Goal: Transaction & Acquisition: Purchase product/service

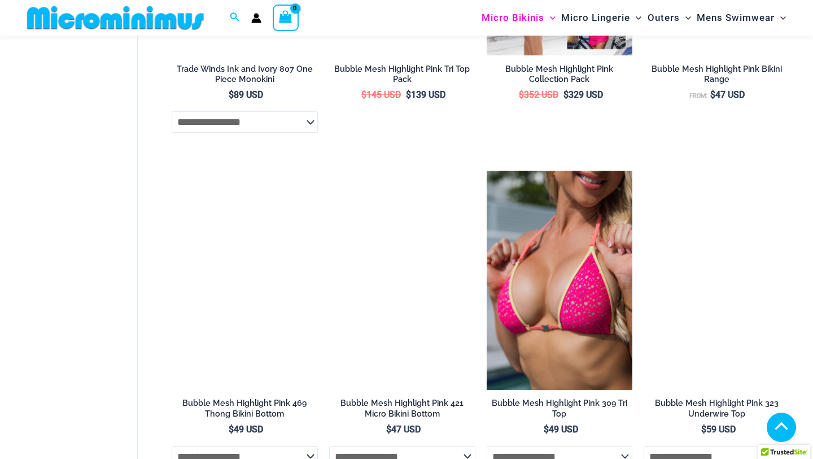
scroll to position [2252, 0]
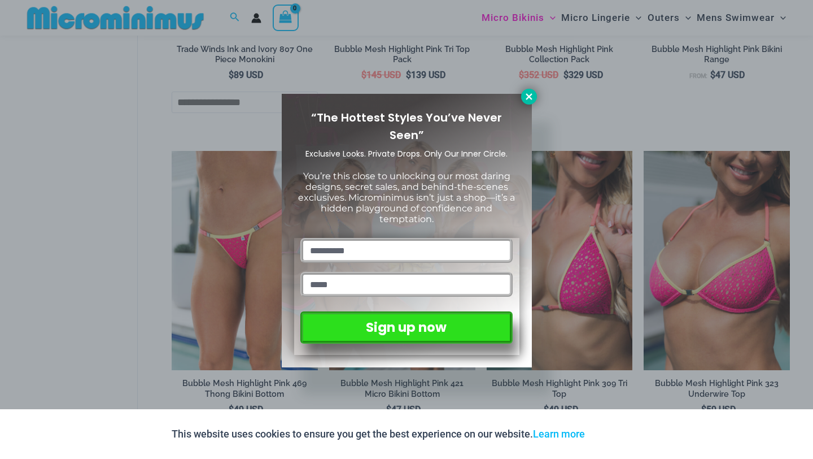
click at [531, 98] on icon at bounding box center [529, 96] width 6 height 6
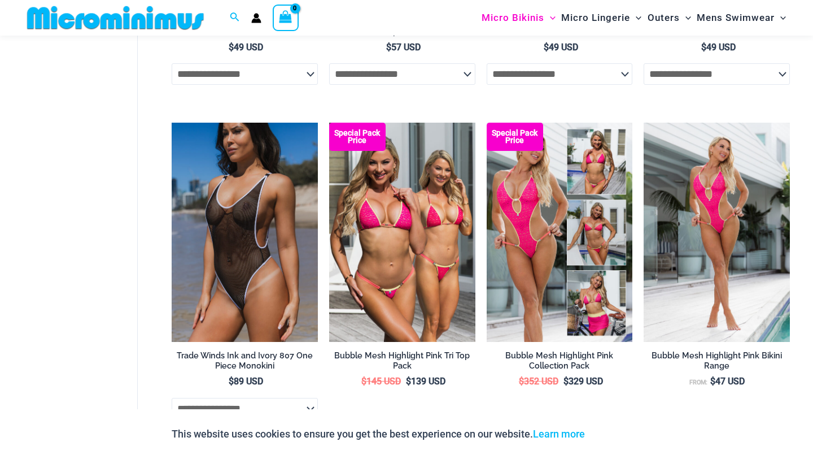
scroll to position [1908, 0]
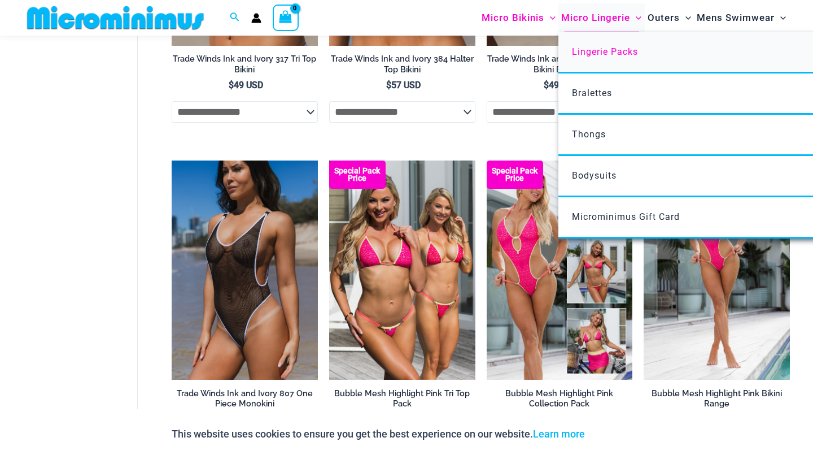
click at [623, 60] on link "Lingerie Packs" at bounding box center [726, 52] width 336 height 41
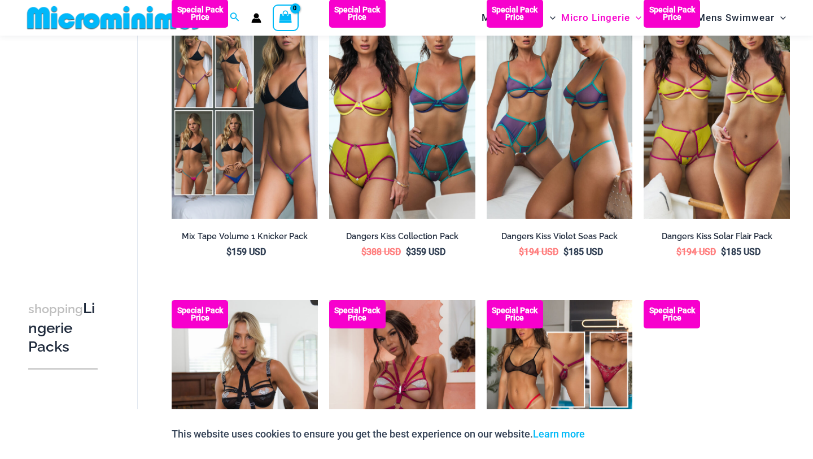
scroll to position [718, 0]
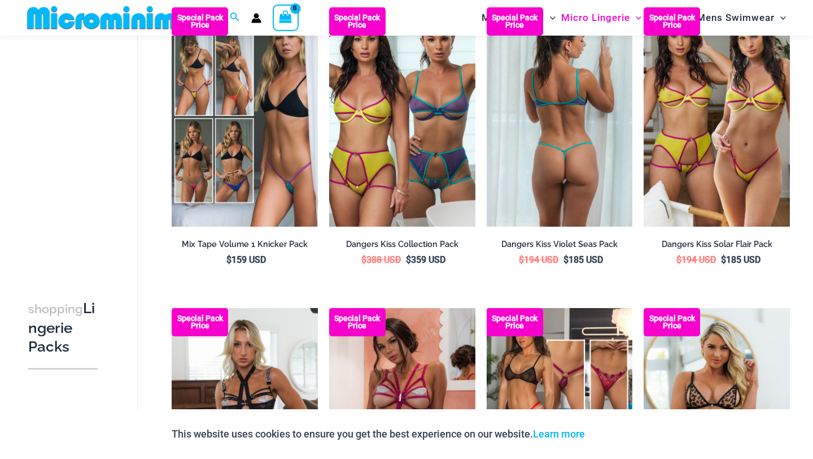
click at [574, 116] on img at bounding box center [560, 116] width 146 height 219
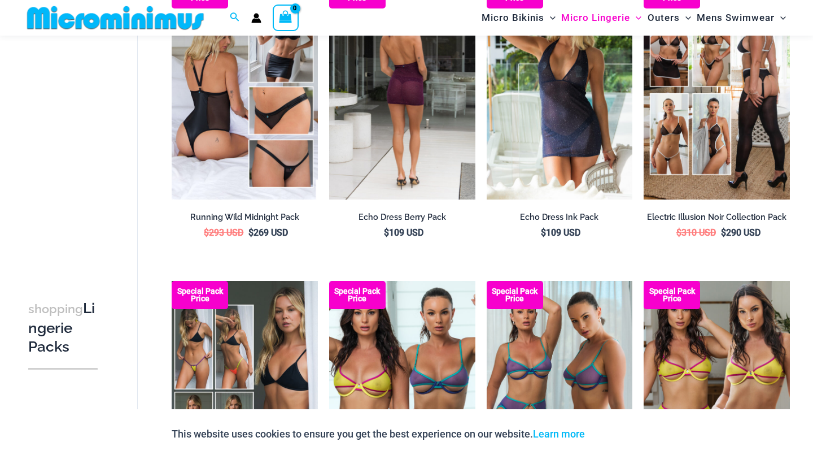
scroll to position [446, 0]
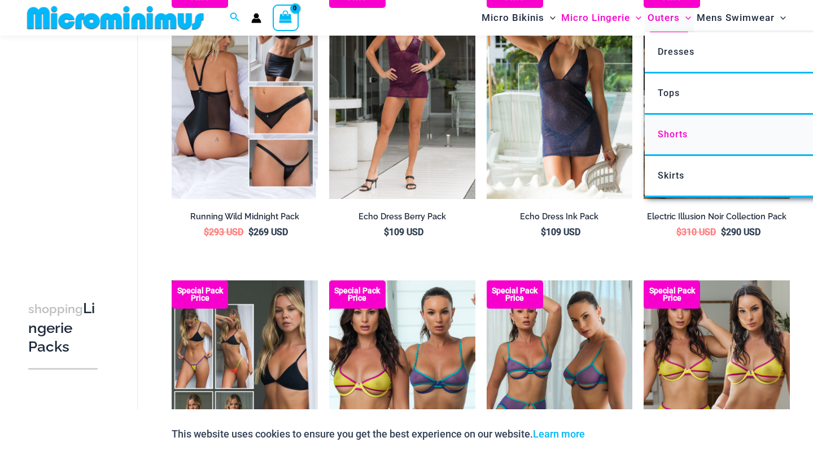
click at [693, 137] on link "Shorts" at bounding box center [813, 135] width 336 height 41
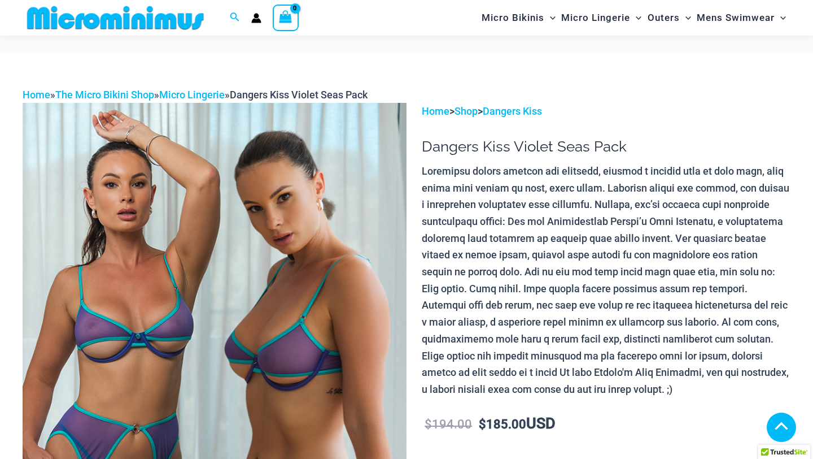
scroll to position [536, 0]
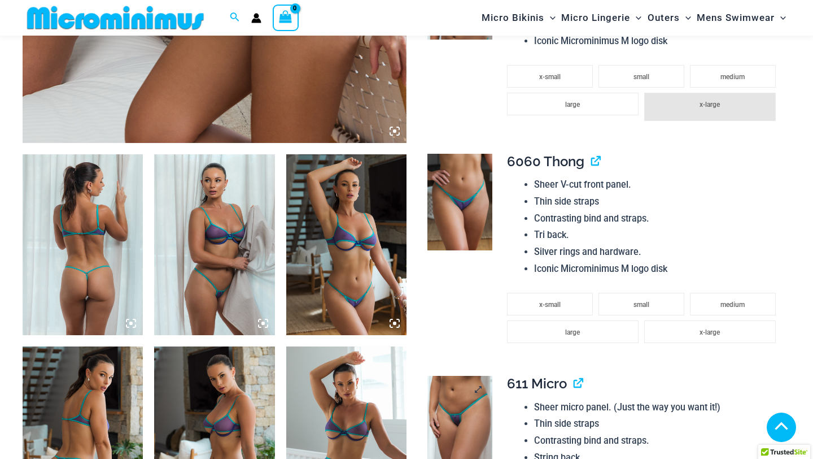
click at [456, 376] on img at bounding box center [459, 424] width 64 height 97
click at [449, 376] on img at bounding box center [459, 424] width 64 height 97
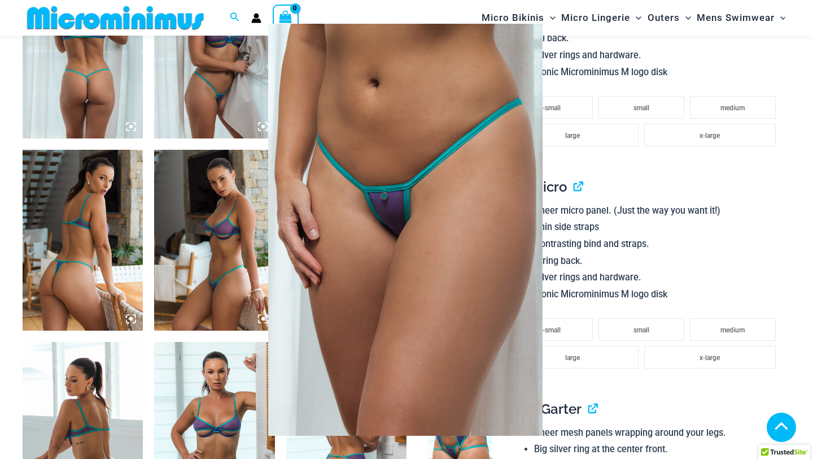
scroll to position [732, 0]
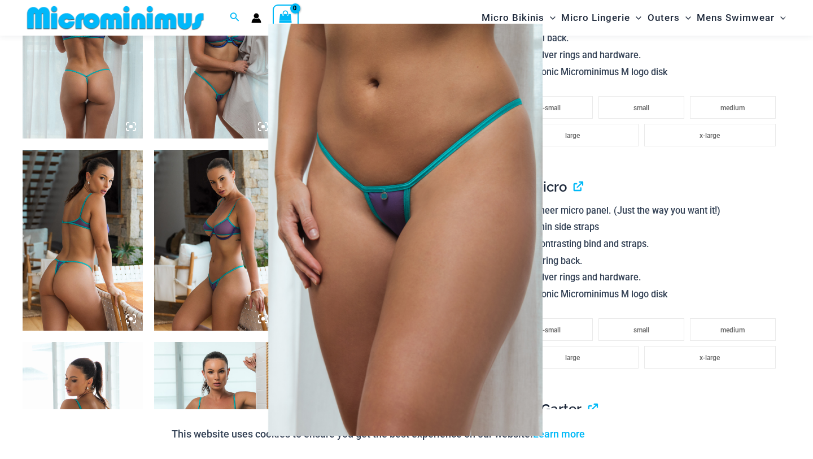
click at [158, 241] on div at bounding box center [406, 229] width 813 height 459
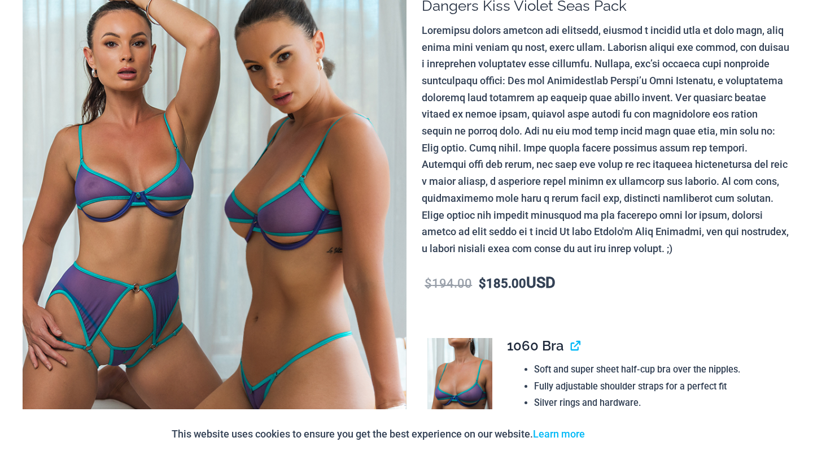
scroll to position [0, 0]
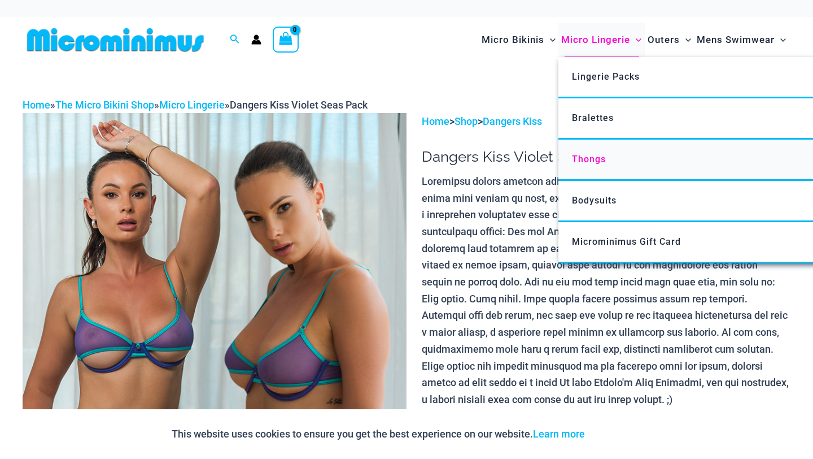
click at [593, 163] on span "Thongs" at bounding box center [589, 159] width 34 height 11
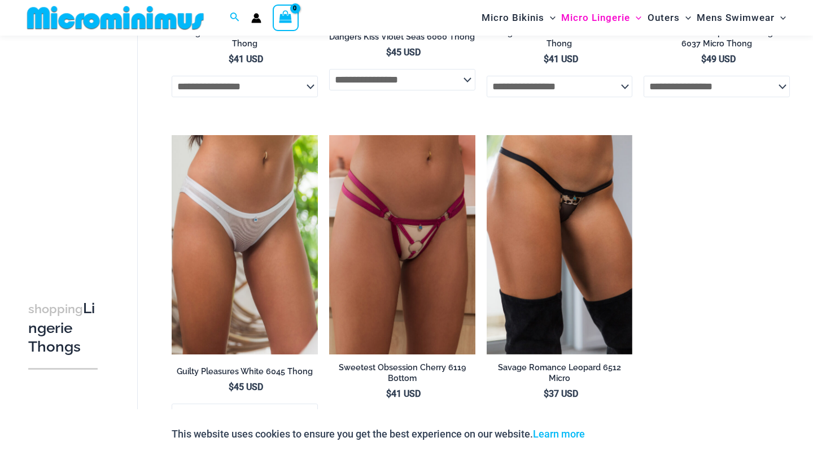
scroll to position [904, 0]
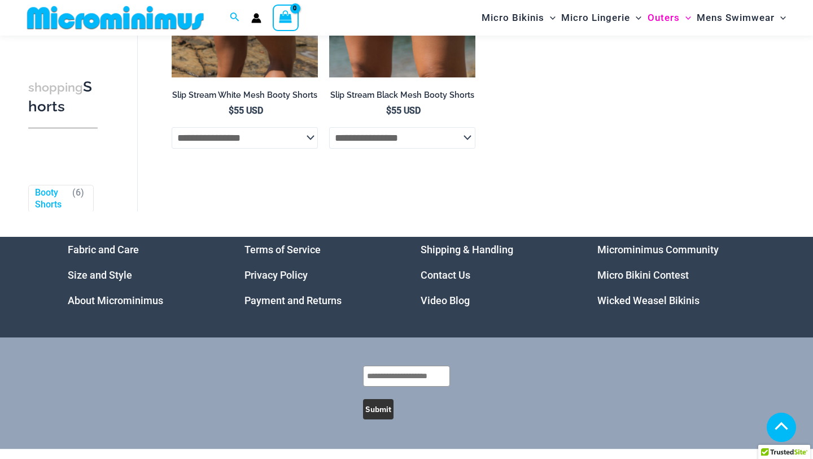
scroll to position [594, 0]
